Goal: Navigation & Orientation: Find specific page/section

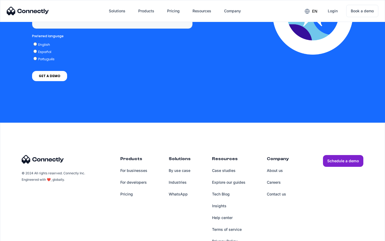
scroll to position [1560, 0]
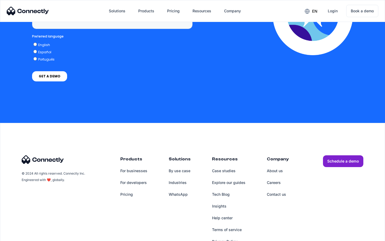
scroll to position [2205, 0]
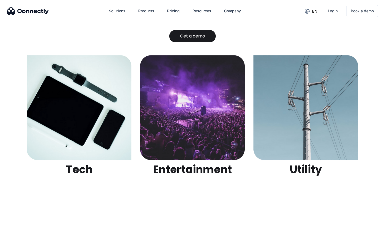
scroll to position [1688, 0]
